Goal: Task Accomplishment & Management: Manage account settings

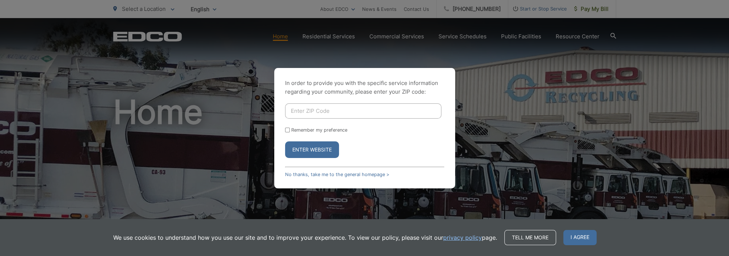
click at [356, 110] on input "Enter ZIP Code" at bounding box center [363, 110] width 156 height 15
type input "92028"
click at [285, 141] on button "Enter Website" at bounding box center [312, 149] width 54 height 17
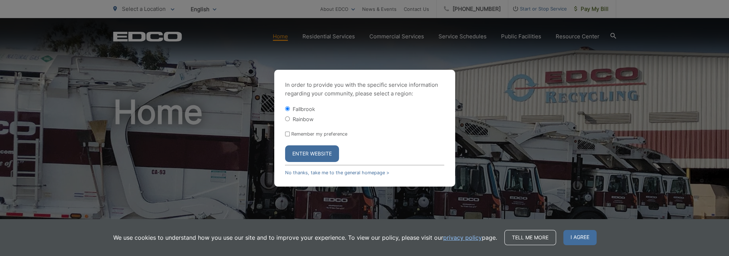
click at [312, 152] on button "Enter Website" at bounding box center [312, 153] width 54 height 17
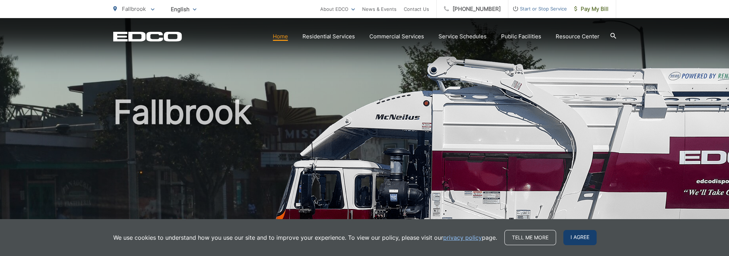
click at [578, 237] on span "I agree" at bounding box center [579, 237] width 33 height 15
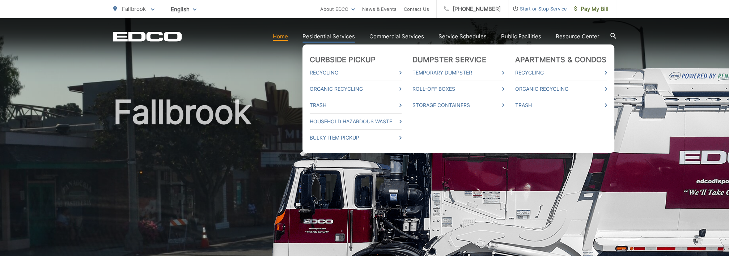
click at [337, 38] on link "Residential Services" at bounding box center [328, 36] width 52 height 9
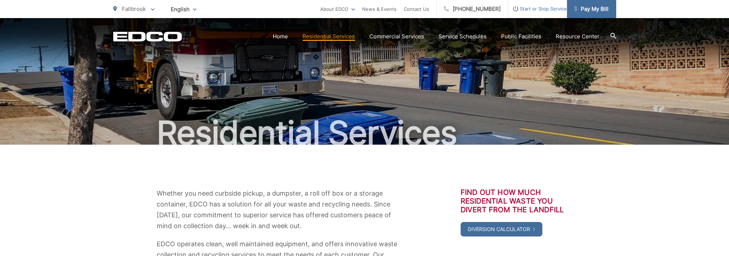
click at [590, 13] on span "Pay My Bill" at bounding box center [591, 9] width 34 height 9
